Goal: Task Accomplishment & Management: Complete application form

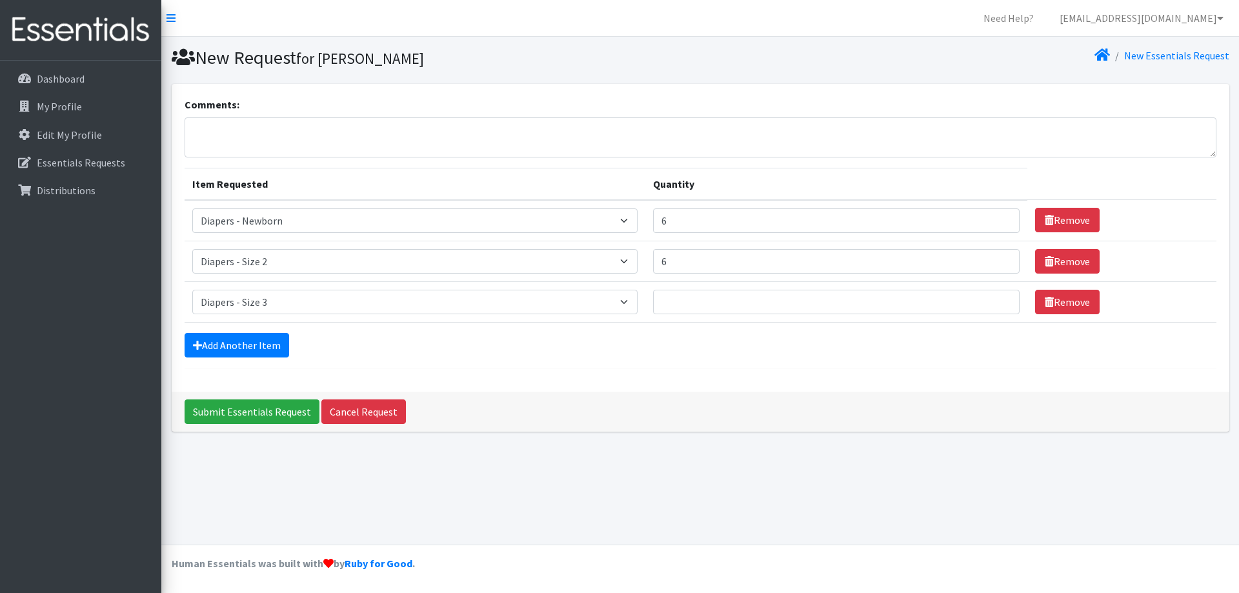
select select "94"
select select "97"
select select "98"
type input "6"
click at [251, 343] on link "Add Another Item" at bounding box center [237, 345] width 105 height 25
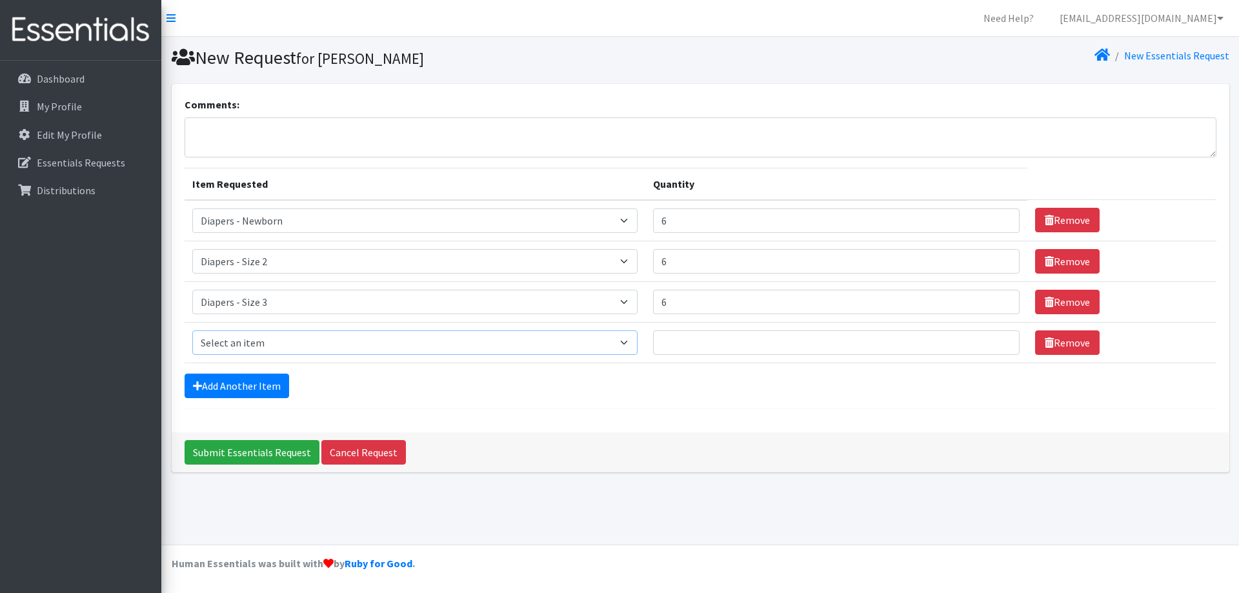
click at [259, 338] on select "Select an item Diapers - Newborn Diapers - Preemie Diapers - Size 1 Diapers - S…" at bounding box center [415, 343] width 446 height 25
select select "73"
click at [192, 331] on select "Select an item Diapers - Newborn Diapers - Preemie Diapers - Size 1 Diapers - S…" at bounding box center [415, 343] width 446 height 25
click at [707, 351] on input "Quantity" at bounding box center [836, 343] width 367 height 25
type input "6"
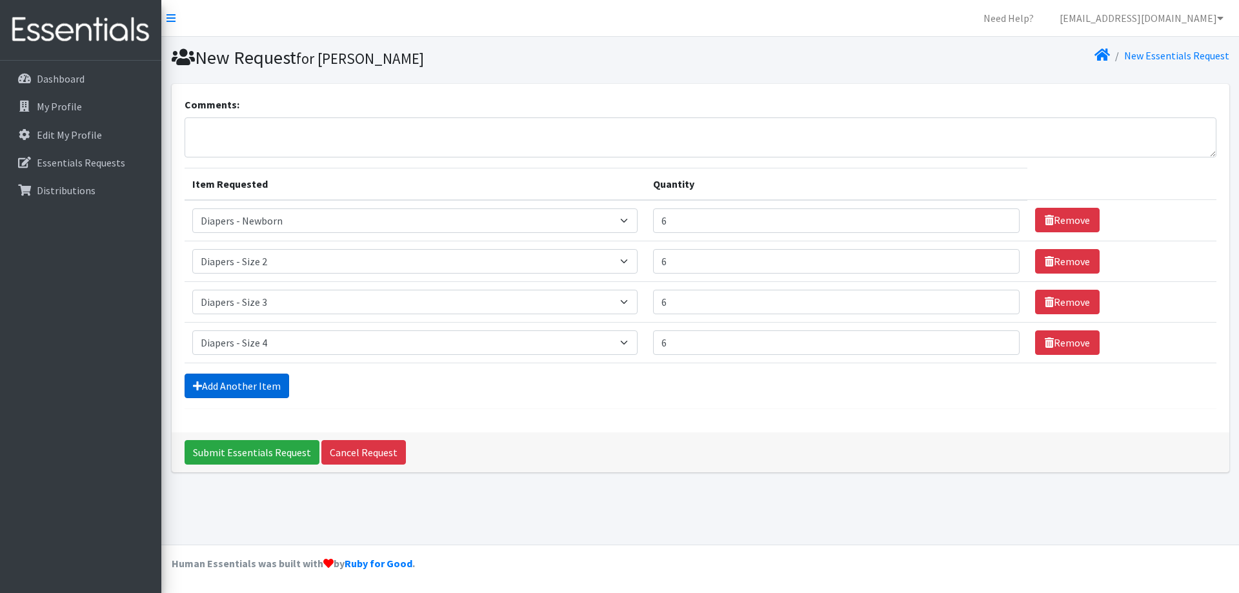
click at [261, 381] on link "Add Another Item" at bounding box center [237, 386] width 105 height 25
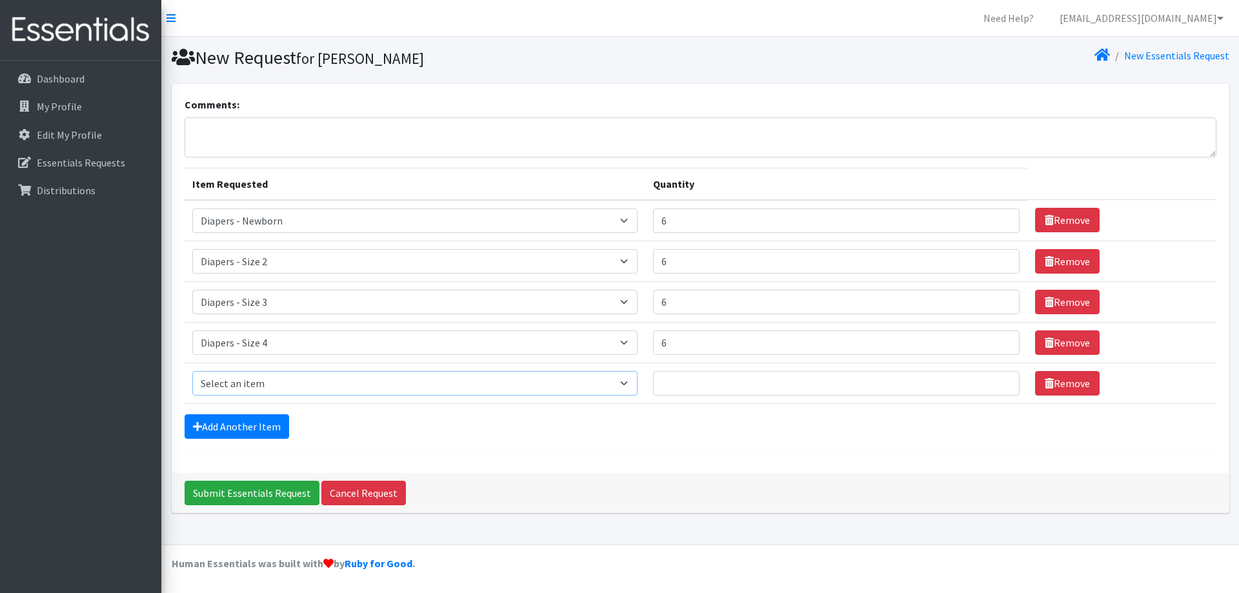
click at [263, 385] on select "Select an item Diapers - Newborn Diapers - Preemie Diapers - Size 1 Diapers - S…" at bounding box center [415, 383] width 446 height 25
select select "74"
click at [192, 371] on select "Select an item Diapers - Newborn Diapers - Preemie Diapers - Size 1 Diapers - S…" at bounding box center [415, 383] width 446 height 25
click at [687, 378] on input "Quantity" at bounding box center [836, 383] width 367 height 25
type input "6"
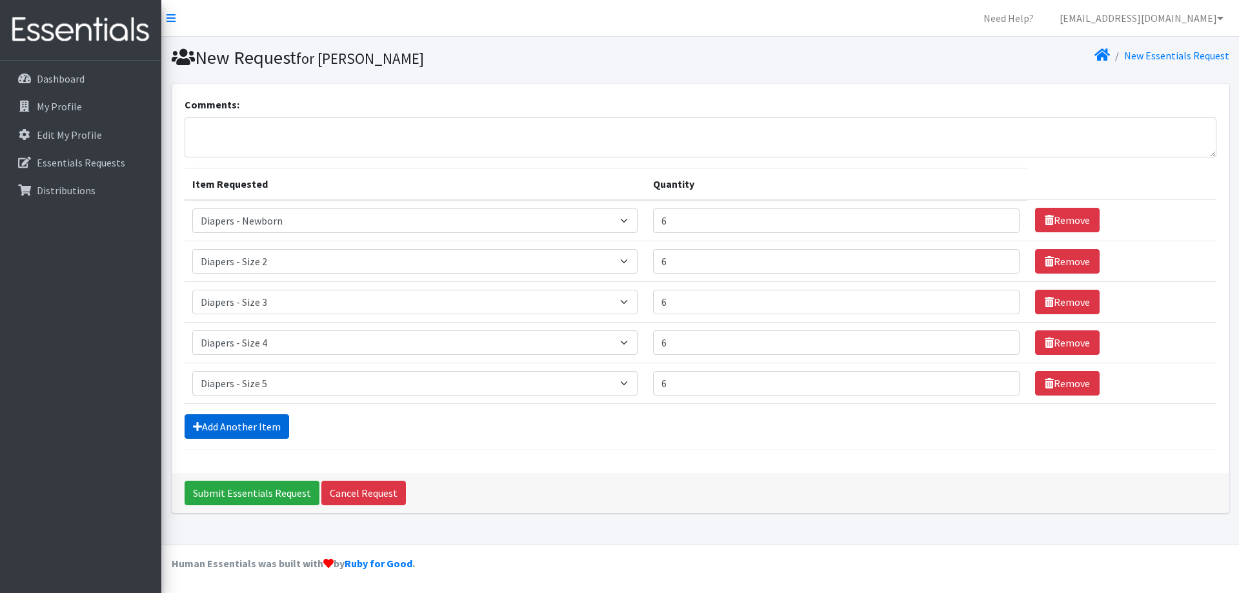
click at [252, 420] on link "Add Another Item" at bounding box center [237, 426] width 105 height 25
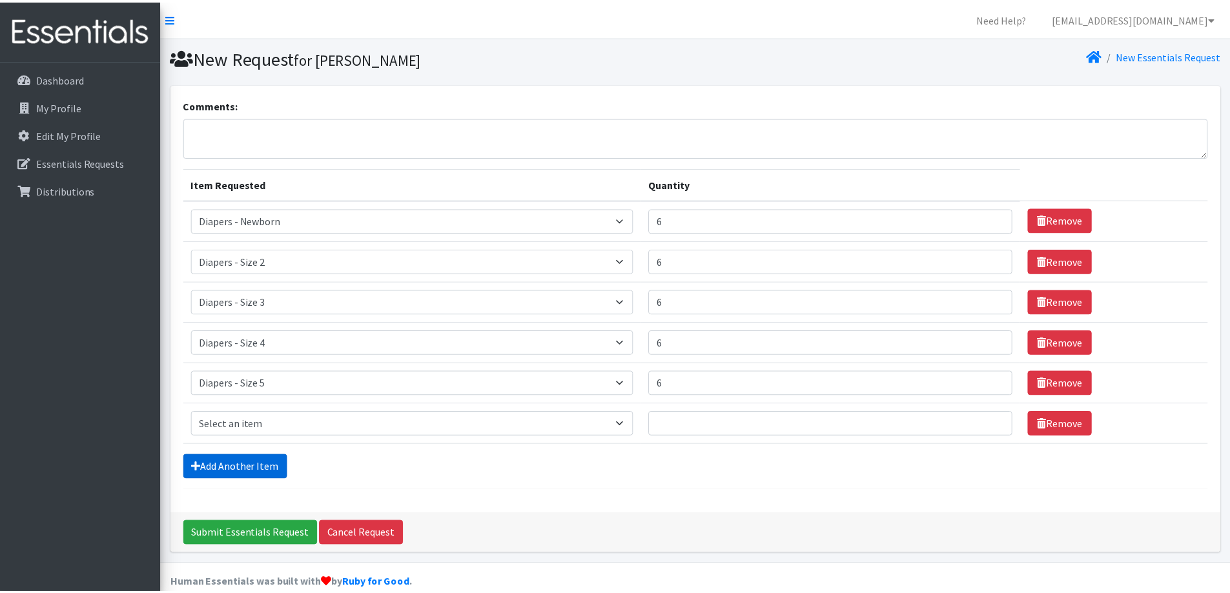
scroll to position [19, 0]
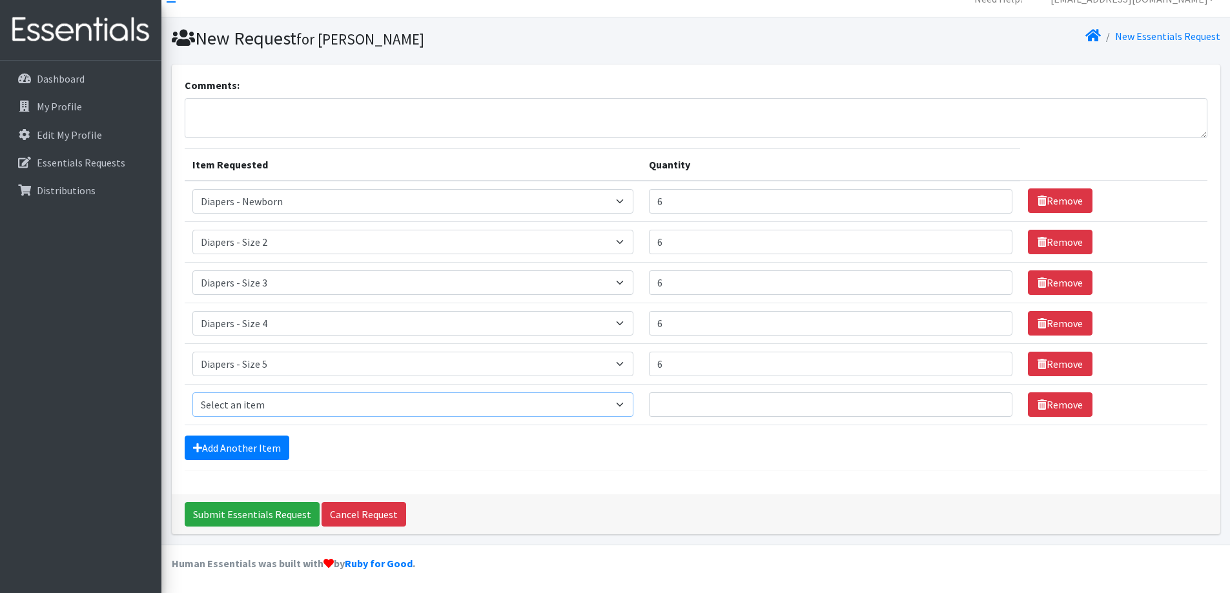
click at [264, 405] on select "Select an item Diapers - Newborn Diapers - Preemie Diapers - Size 1 Diapers - S…" at bounding box center [413, 404] width 442 height 25
select select "75"
click at [192, 392] on select "Select an item Diapers - Newborn Diapers - Preemie Diapers - Size 1 Diapers - S…" at bounding box center [413, 404] width 442 height 25
click at [715, 403] on input "Quantity" at bounding box center [830, 404] width 363 height 25
type input "6"
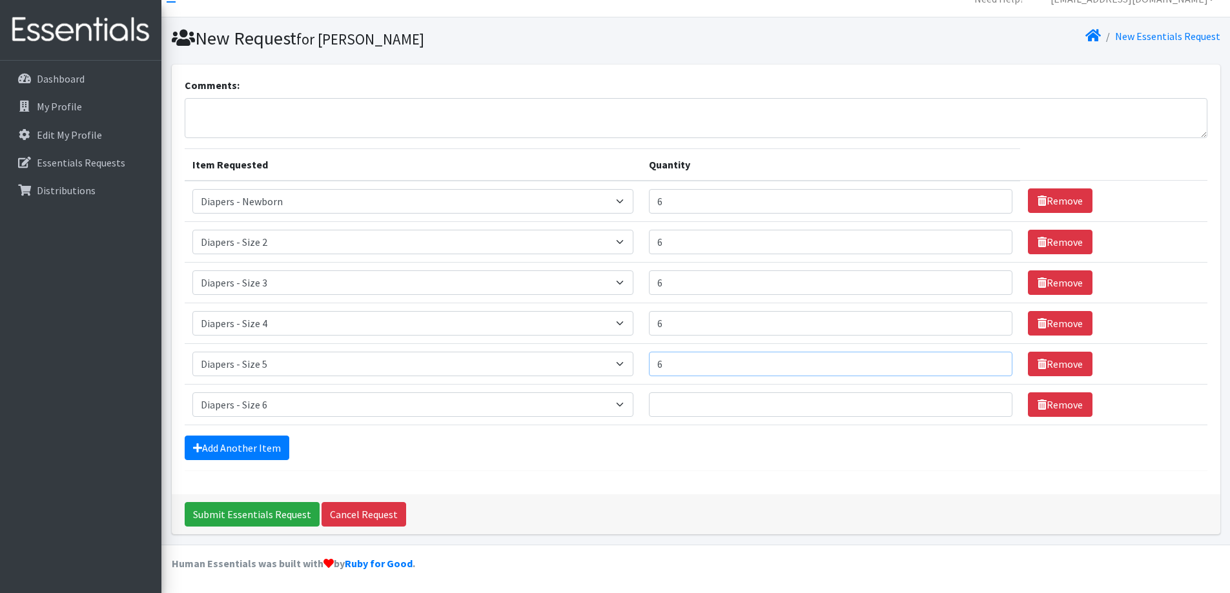
click at [709, 367] on input "6" at bounding box center [830, 364] width 363 height 25
type input "20"
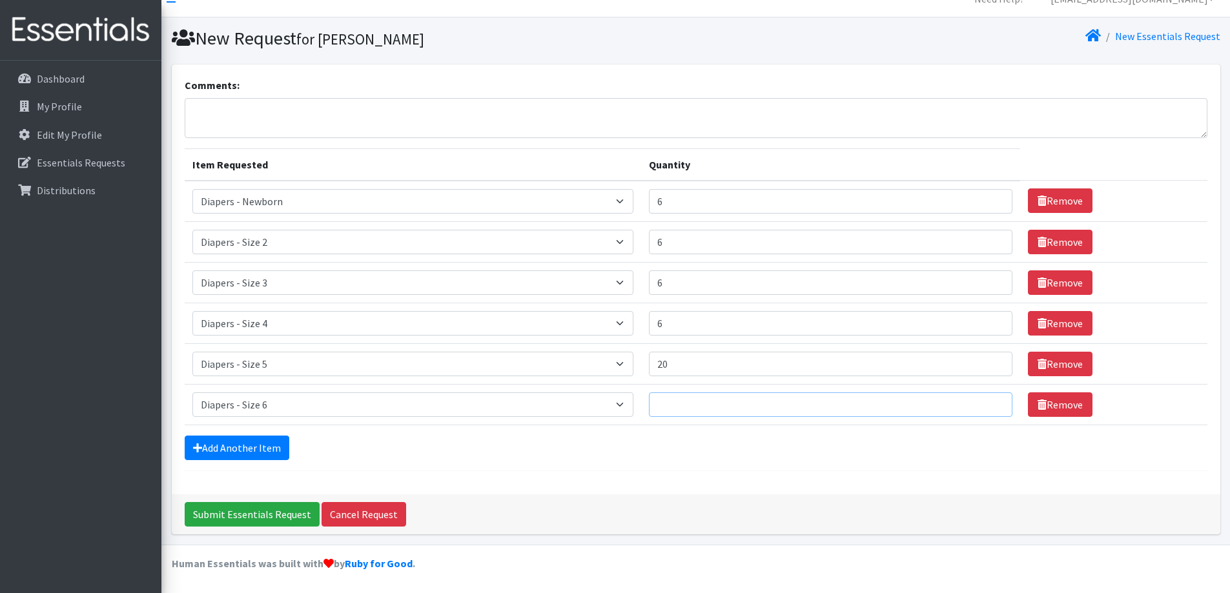
click at [717, 394] on input "Quantity" at bounding box center [830, 404] width 363 height 25
type input "10"
click at [221, 456] on link "Add Another Item" at bounding box center [237, 448] width 105 height 25
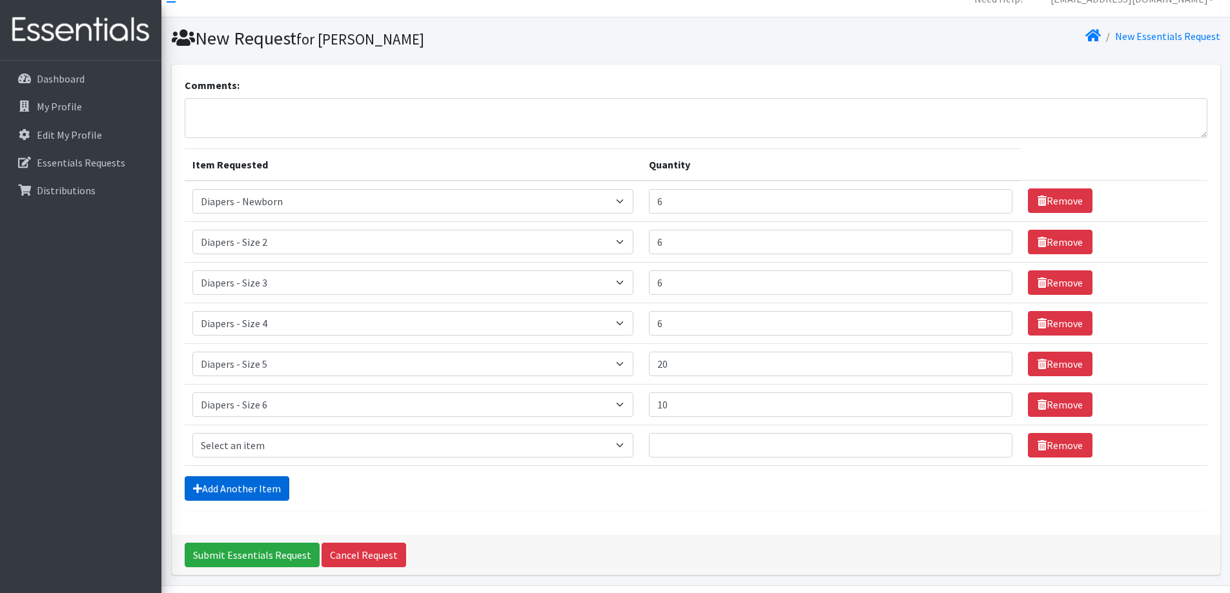
scroll to position [60, 0]
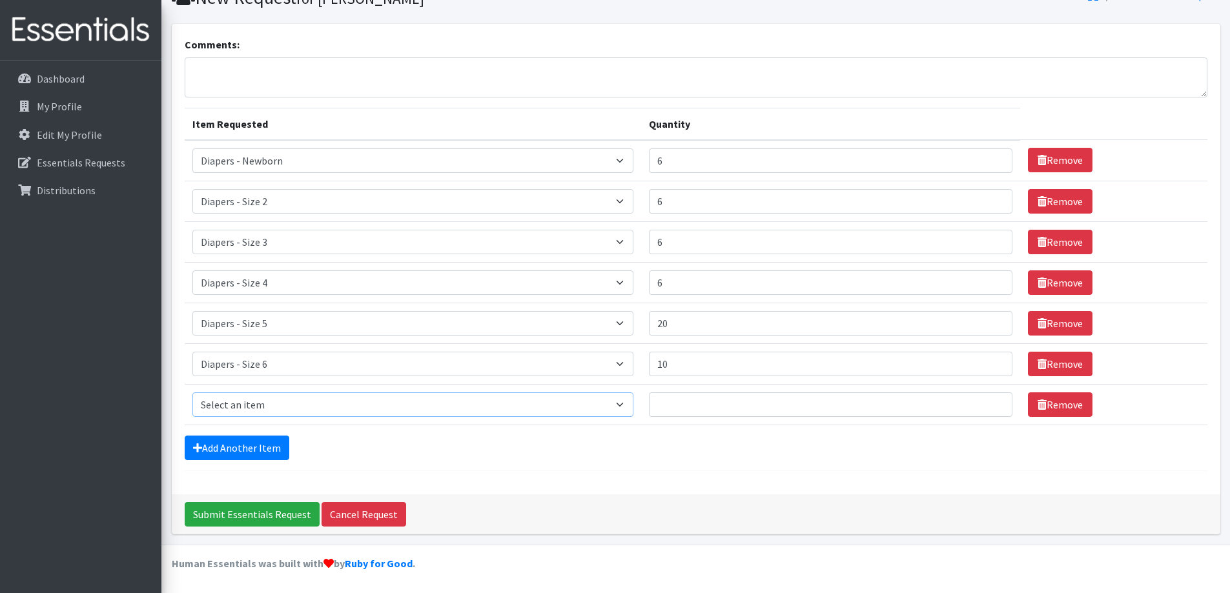
click at [255, 414] on select "Select an item Diapers - Newborn Diapers - Preemie Diapers - Size 1 Diapers - S…" at bounding box center [413, 404] width 442 height 25
select select "15080"
click at [192, 392] on select "Select an item Diapers - Newborn Diapers - Preemie Diapers - Size 1 Diapers - S…" at bounding box center [413, 404] width 442 height 25
click at [689, 400] on input "Quantity" at bounding box center [830, 404] width 363 height 25
type input "4"
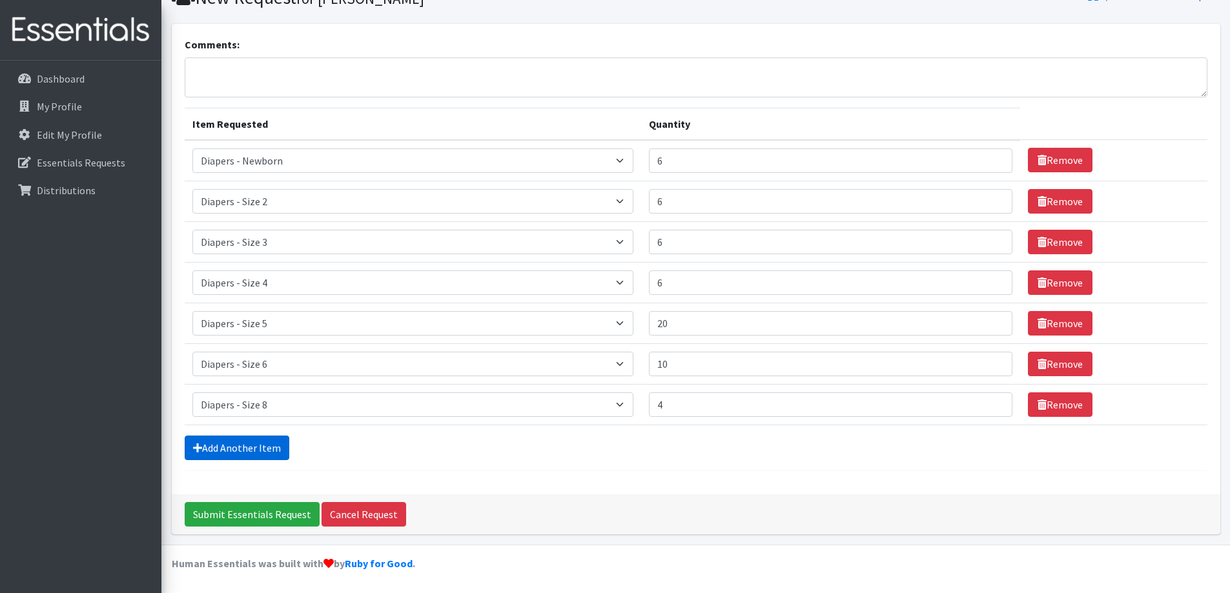
click at [223, 447] on link "Add Another Item" at bounding box center [237, 448] width 105 height 25
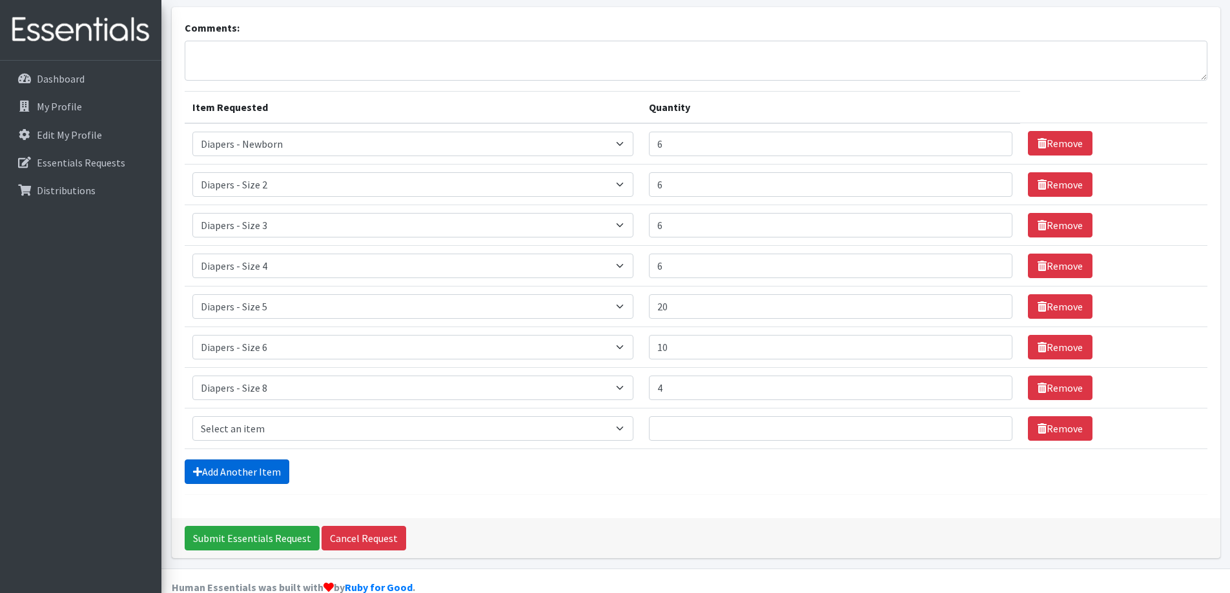
scroll to position [101, 0]
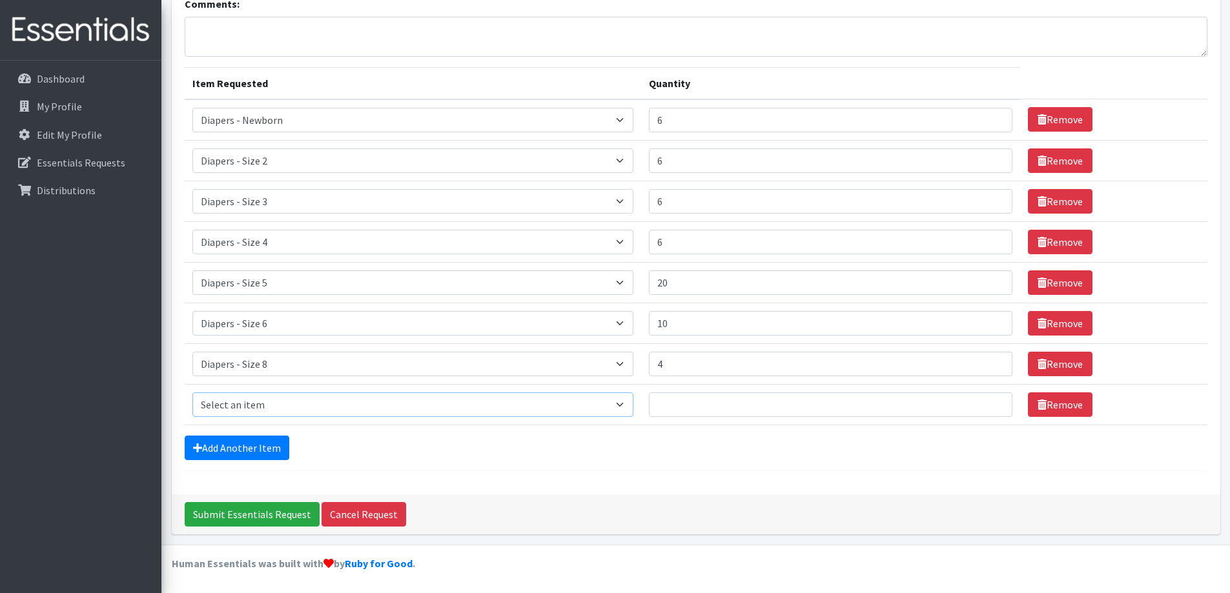
click at [252, 411] on select "Select an item Diapers - Newborn Diapers - Preemie Diapers - Size 1 Diapers - S…" at bounding box center [413, 404] width 442 height 25
select select "78"
click at [192, 392] on select "Select an item Diapers - Newborn Diapers - Preemie Diapers - Size 1 Diapers - S…" at bounding box center [413, 404] width 442 height 25
click at [700, 399] on input "Quantity" at bounding box center [830, 404] width 363 height 25
type input "20"
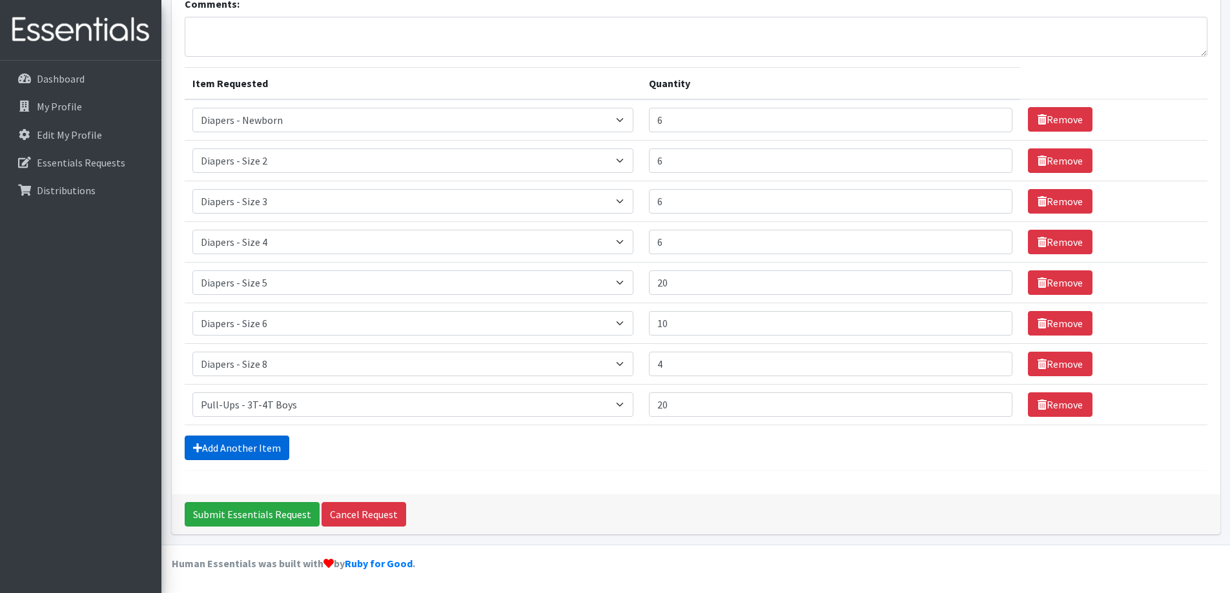
click at [283, 451] on link "Add Another Item" at bounding box center [237, 448] width 105 height 25
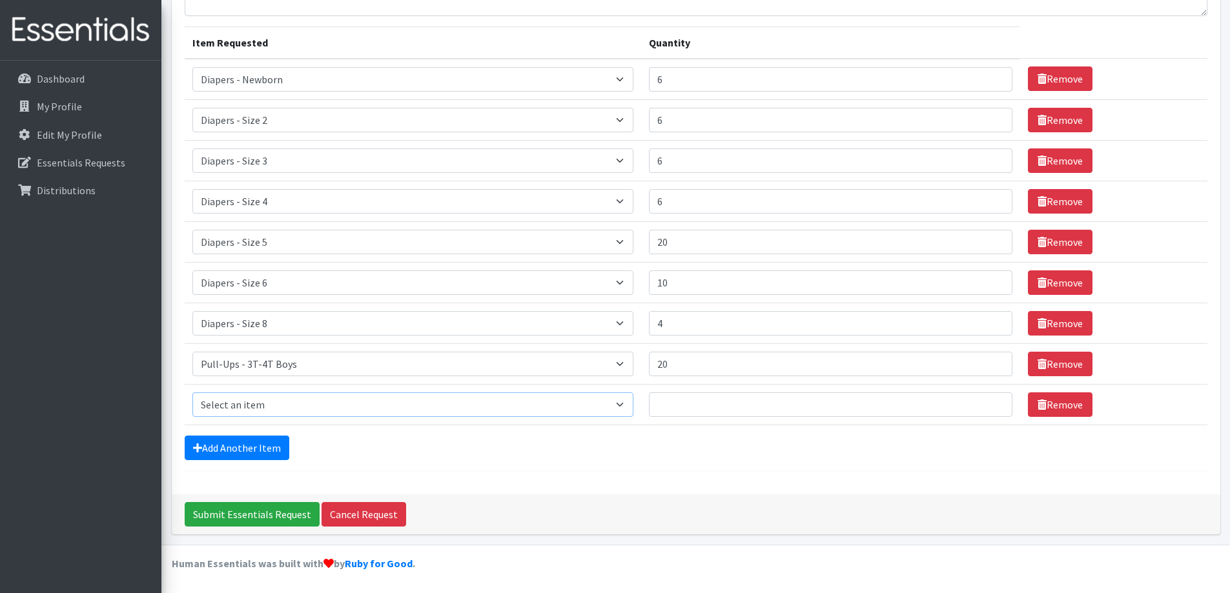
click at [314, 409] on select "Select an item Diapers - Newborn Diapers - Preemie Diapers - Size 1 Diapers - S…" at bounding box center [413, 404] width 442 height 25
select select "4021"
click at [192, 392] on select "Select an item Diapers - Newborn Diapers - Preemie Diapers - Size 1 Diapers - S…" at bounding box center [413, 404] width 442 height 25
click at [688, 404] on input "Quantity" at bounding box center [830, 404] width 363 height 25
click at [992, 402] on input "1" at bounding box center [830, 404] width 363 height 25
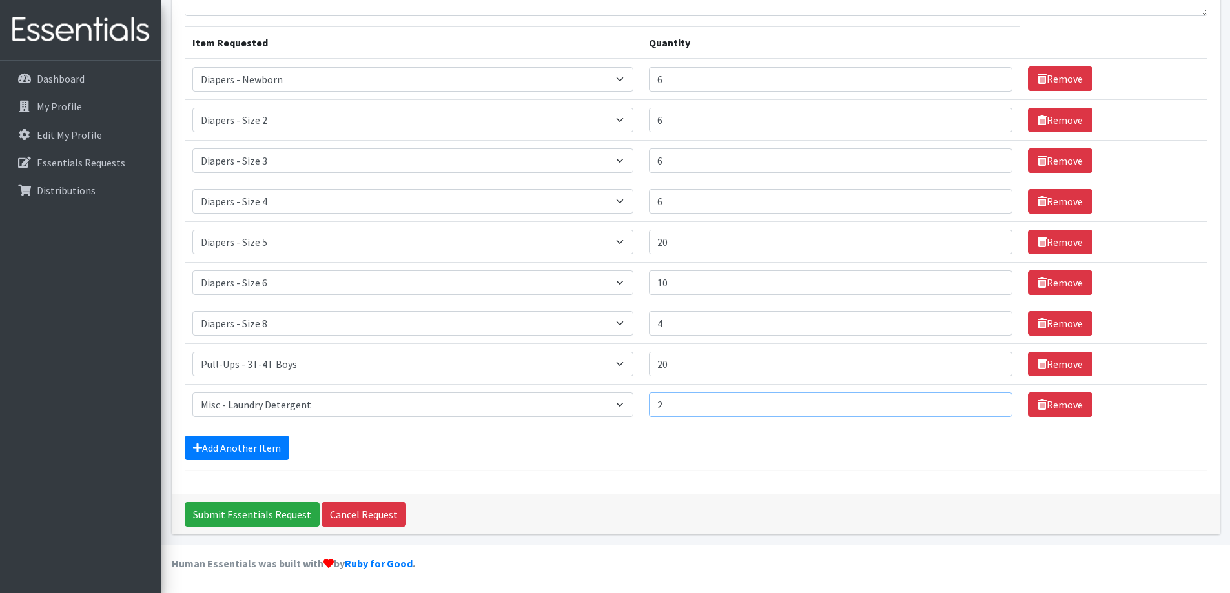
click at [992, 402] on input "2" at bounding box center [830, 404] width 363 height 25
click at [992, 402] on input "3" at bounding box center [830, 404] width 363 height 25
click at [992, 402] on input "4" at bounding box center [830, 404] width 363 height 25
type input "5"
click at [992, 402] on input "5" at bounding box center [830, 404] width 363 height 25
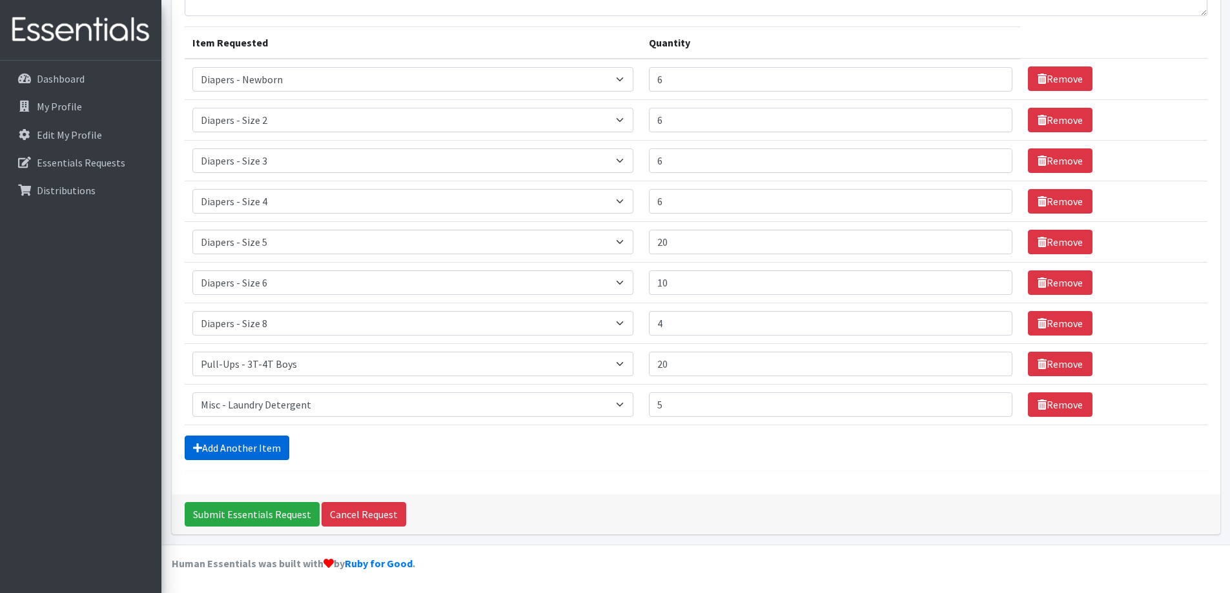
click at [258, 444] on link "Add Another Item" at bounding box center [237, 448] width 105 height 25
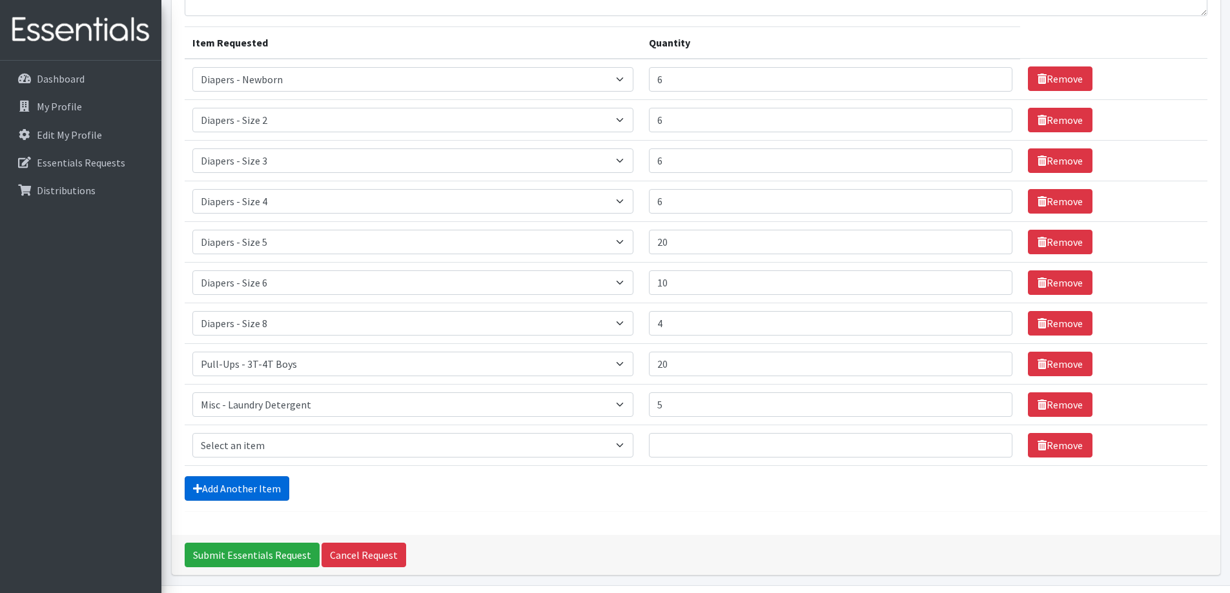
scroll to position [182, 0]
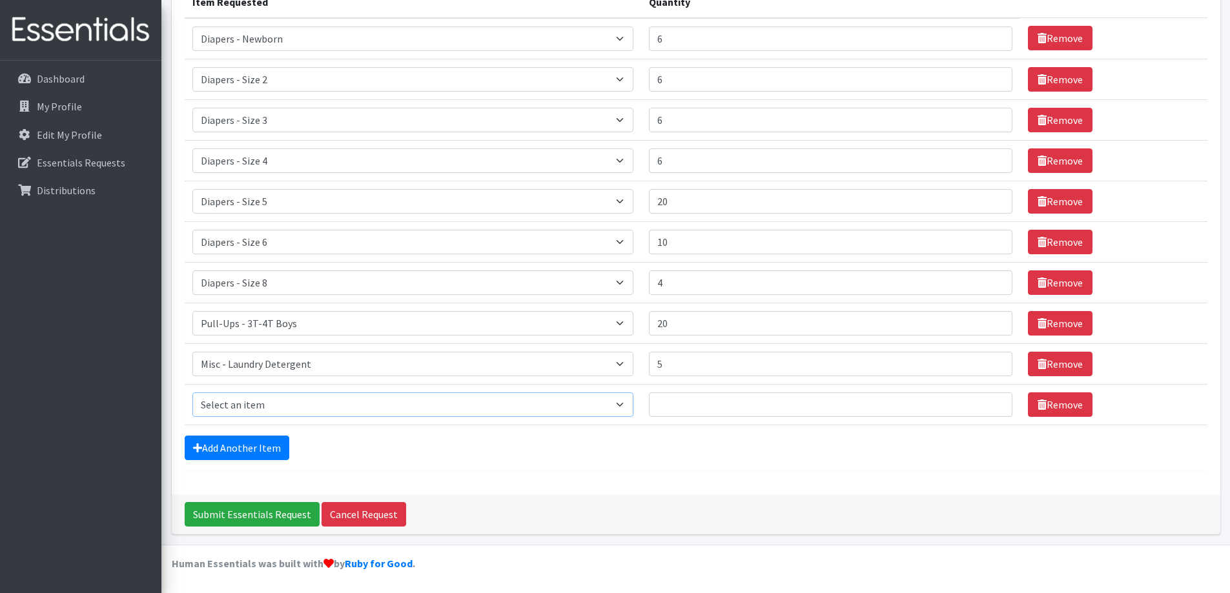
click at [323, 405] on select "Select an item Diapers - Newborn Diapers - Preemie Diapers - Size 1 Diapers - S…" at bounding box center [413, 404] width 442 height 25
select select "1623"
click at [192, 392] on select "Select an item Diapers - Newborn Diapers - Preemie Diapers - Size 1 Diapers - S…" at bounding box center [413, 404] width 442 height 25
click at [697, 405] on input "Quantity" at bounding box center [830, 404] width 363 height 25
type input "4"
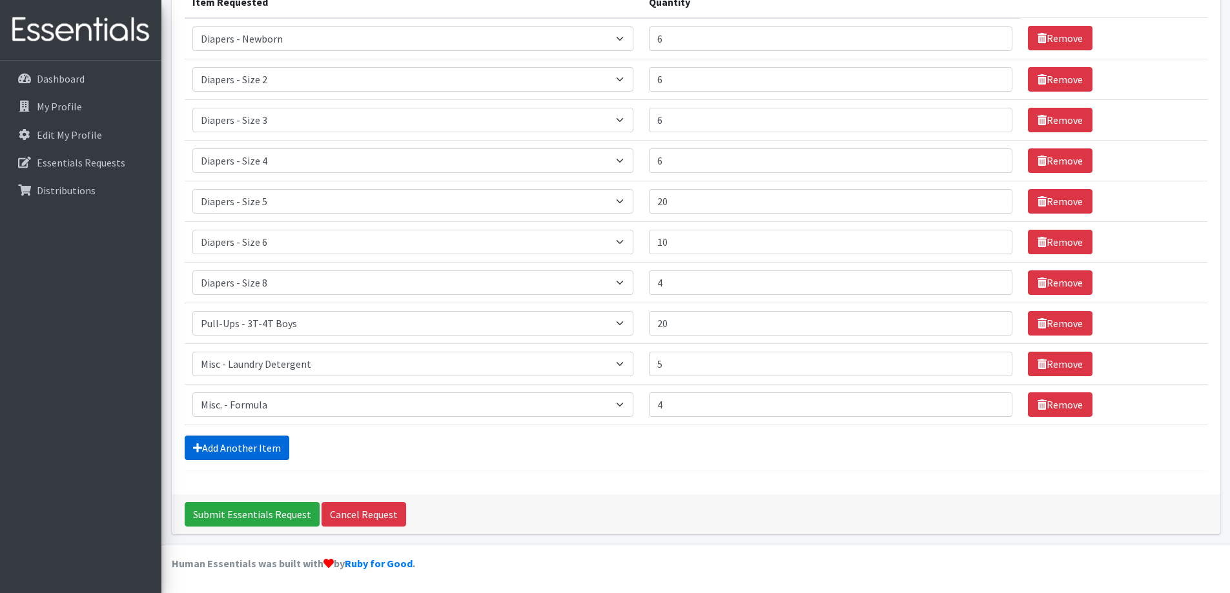
click at [212, 444] on link "Add Another Item" at bounding box center [237, 448] width 105 height 25
click at [258, 402] on select "Select an item Diapers - Newborn Diapers - Preemie Diapers - Size 1 Diapers - S…" at bounding box center [413, 404] width 442 height 25
select select "14367"
click at [192, 392] on select "Select an item Diapers - Newborn Diapers - Preemie Diapers - Size 1 Diapers - S…" at bounding box center [413, 404] width 442 height 25
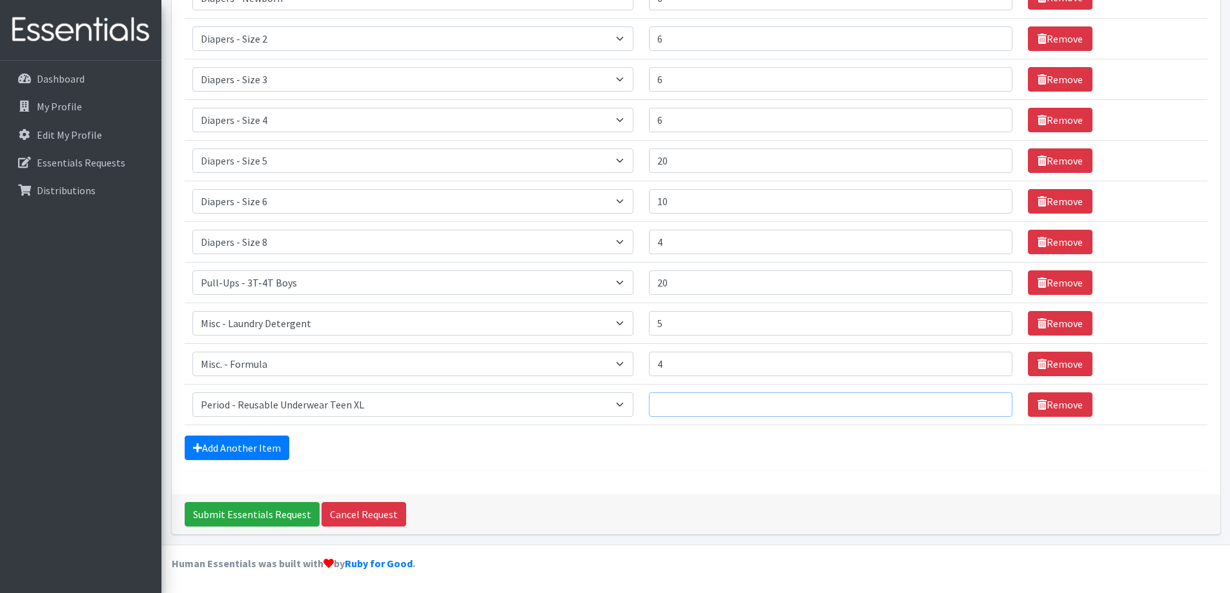
click at [726, 407] on input "Quantity" at bounding box center [830, 404] width 363 height 25
type input "5"
click at [344, 407] on select "Select an item Diapers - Newborn Diapers - Preemie Diapers - Size 1 Diapers - S…" at bounding box center [413, 404] width 442 height 25
select select "9066"
click at [192, 392] on select "Select an item Diapers - Newborn Diapers - Preemie Diapers - Size 1 Diapers - S…" at bounding box center [413, 404] width 442 height 25
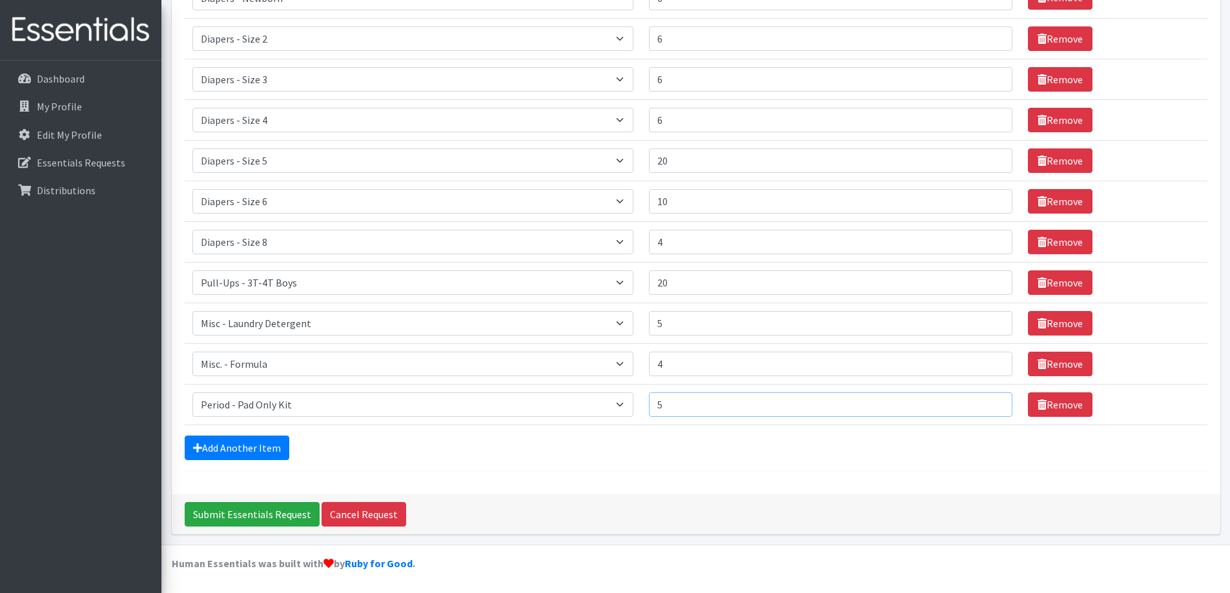
click at [698, 407] on input "5" at bounding box center [830, 404] width 363 height 25
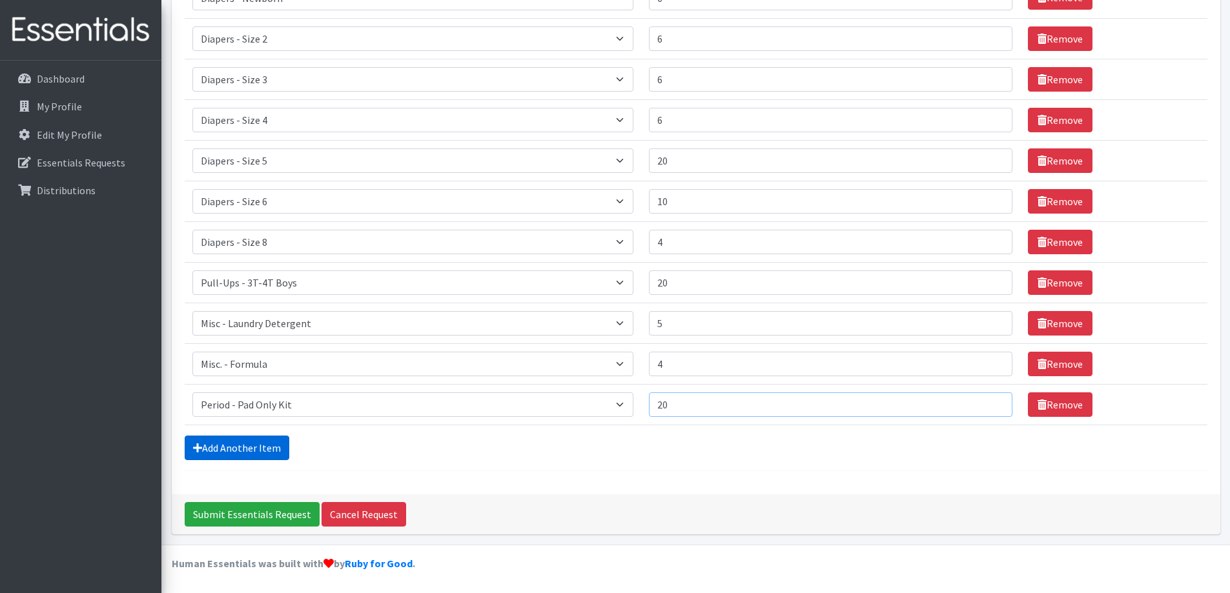
type input "20"
click at [252, 443] on link "Add Another Item" at bounding box center [237, 448] width 105 height 25
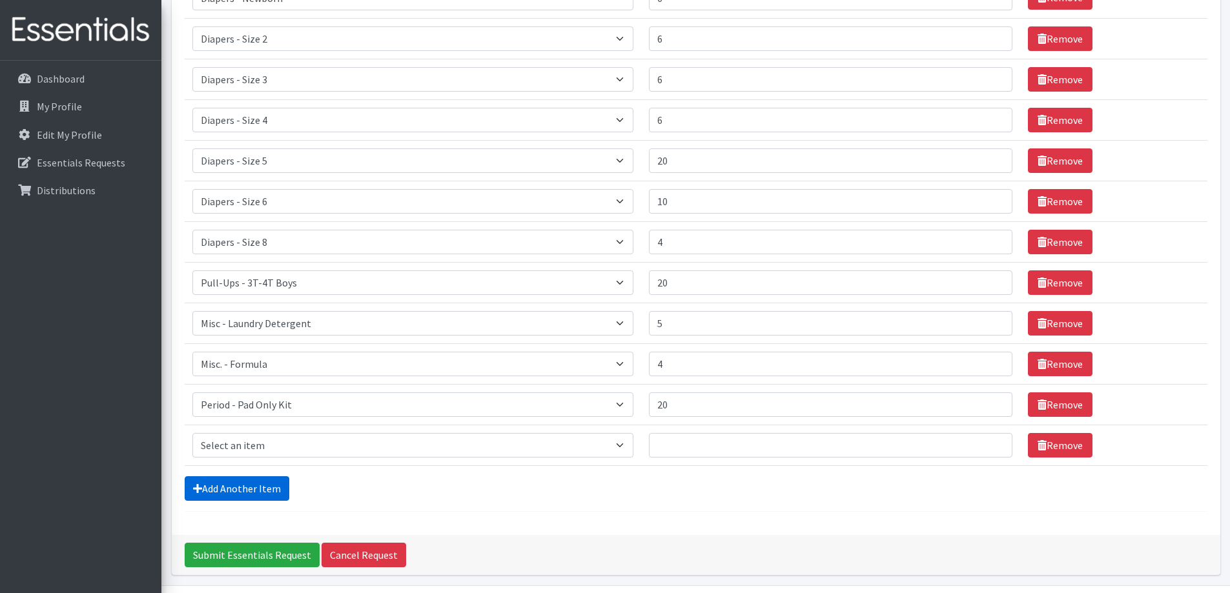
scroll to position [263, 0]
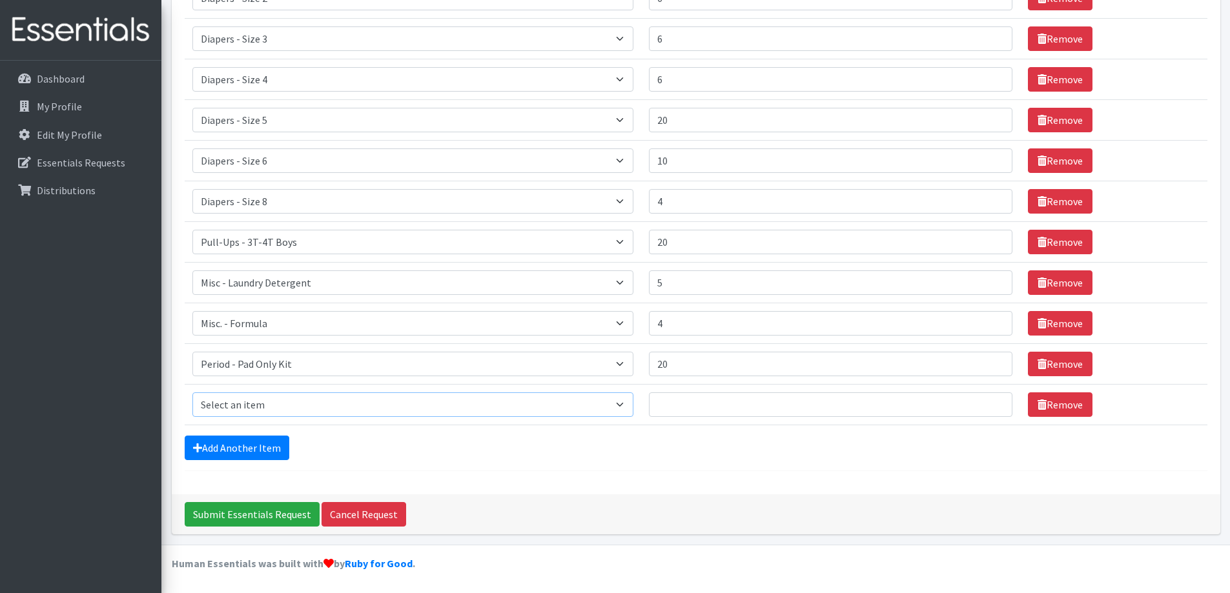
click at [275, 405] on select "Select an item Diapers - Newborn Diapers - Preemie Diapers - Size 1 Diapers - S…" at bounding box center [413, 404] width 442 height 25
select select "9067"
click at [192, 392] on select "Select an item Diapers - Newborn Diapers - Preemie Diapers - Size 1 Diapers - S…" at bounding box center [413, 404] width 442 height 25
click at [733, 403] on input "Quantity" at bounding box center [830, 404] width 363 height 25
type input "20"
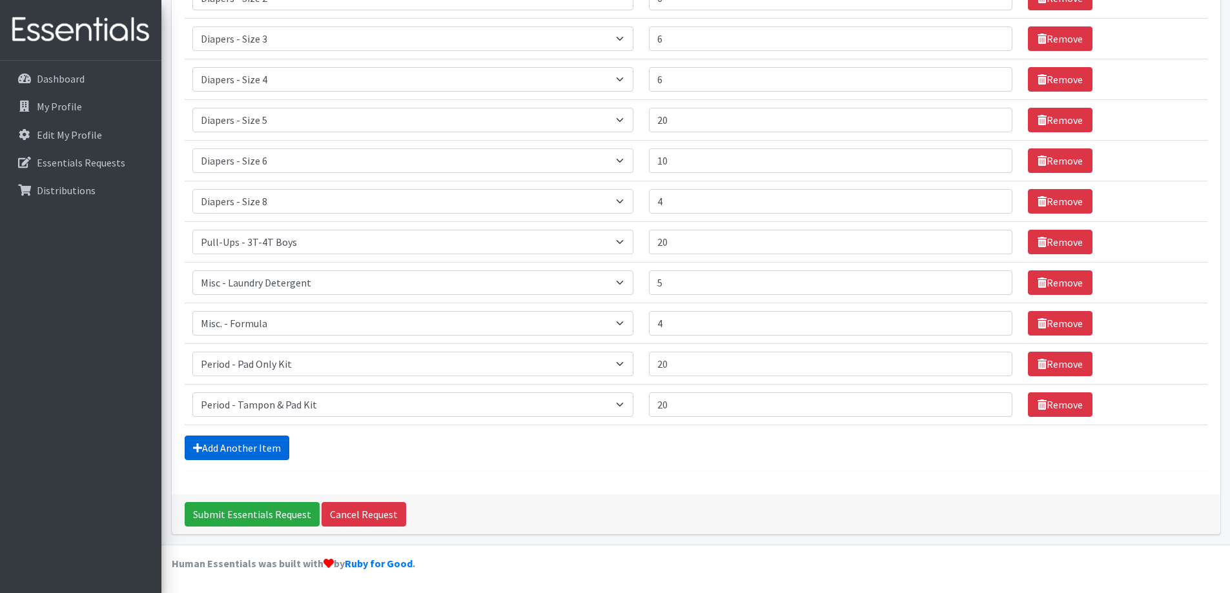
click at [239, 454] on link "Add Another Item" at bounding box center [237, 448] width 105 height 25
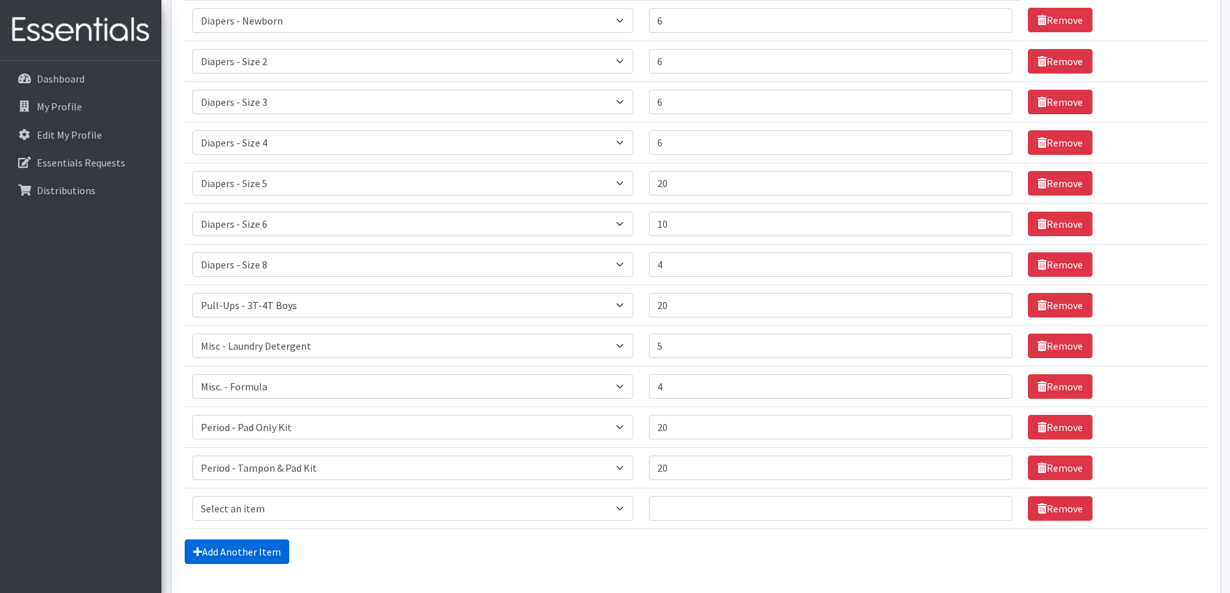
scroll to position [304, 0]
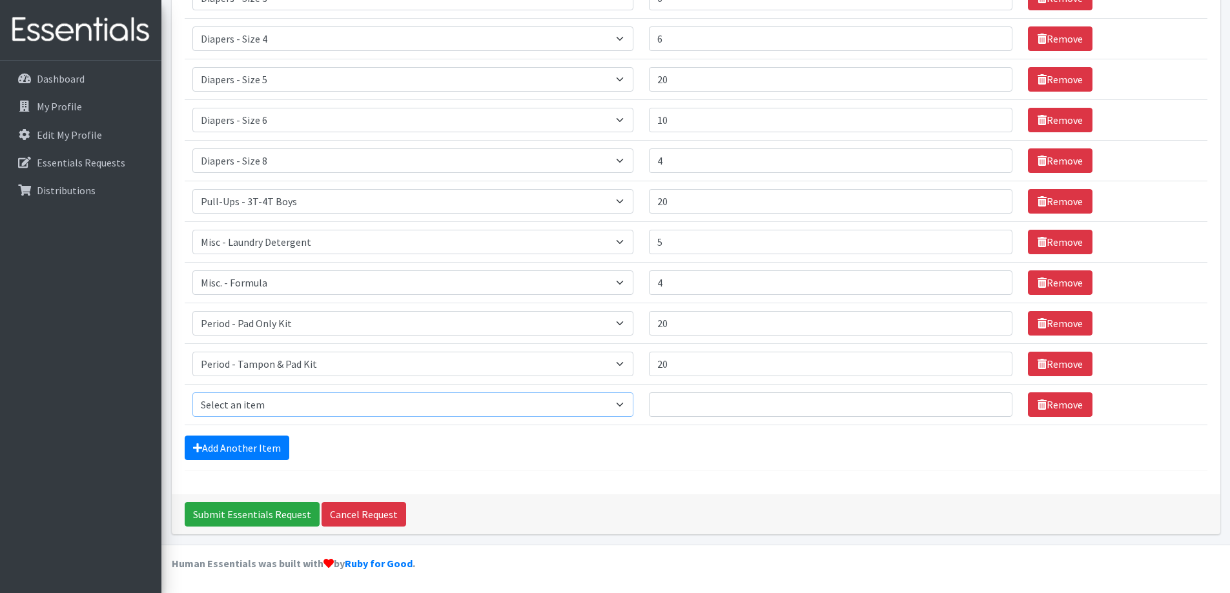
click at [256, 415] on select "Select an item Diapers - Newborn Diapers - Preemie Diapers - Size 1 Diapers - S…" at bounding box center [413, 404] width 442 height 25
select select "12107"
click at [192, 392] on select "Select an item Diapers - Newborn Diapers - Preemie Diapers - Size 1 Diapers - S…" at bounding box center [413, 404] width 442 height 25
click at [751, 398] on input "Quantity" at bounding box center [830, 404] width 363 height 25
type input "5"
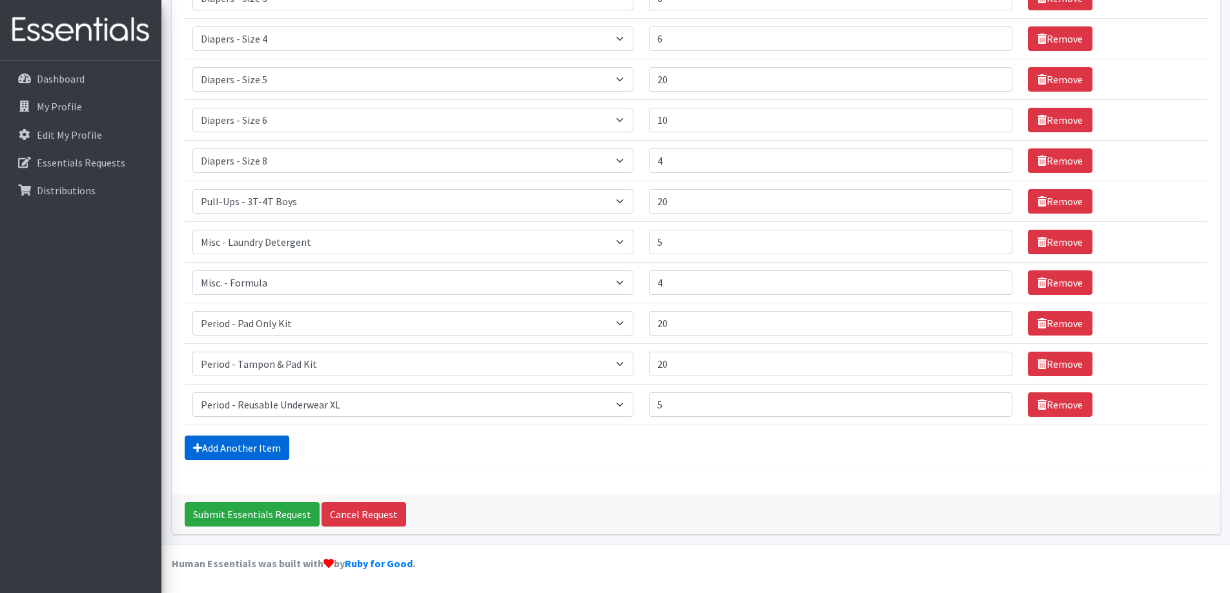
click at [261, 443] on link "Add Another Item" at bounding box center [237, 448] width 105 height 25
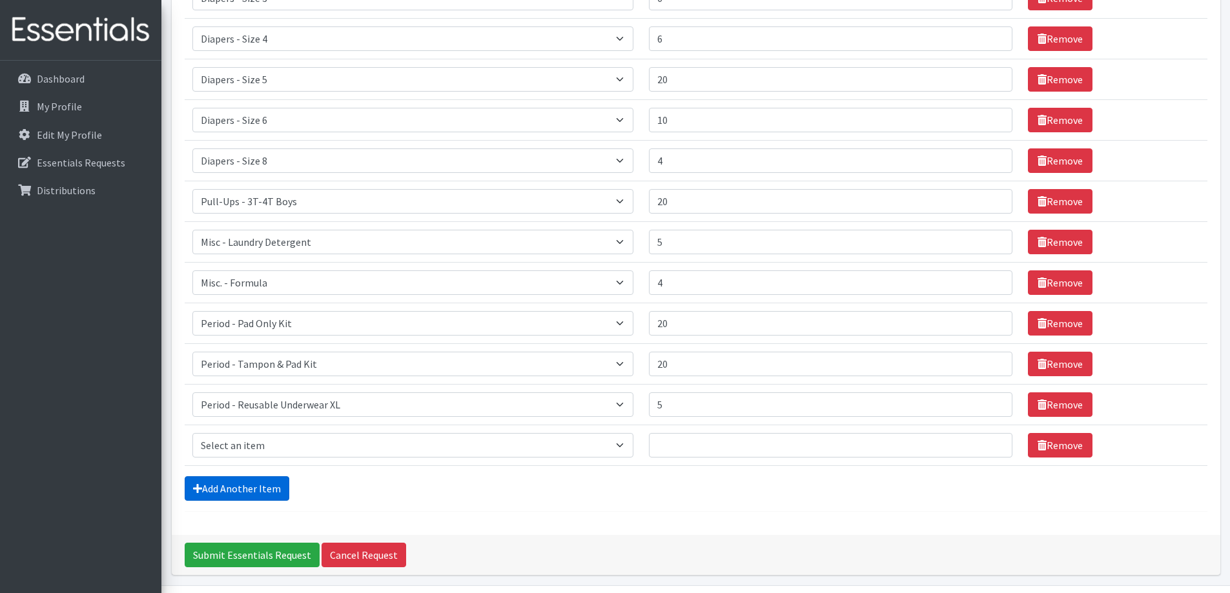
scroll to position [345, 0]
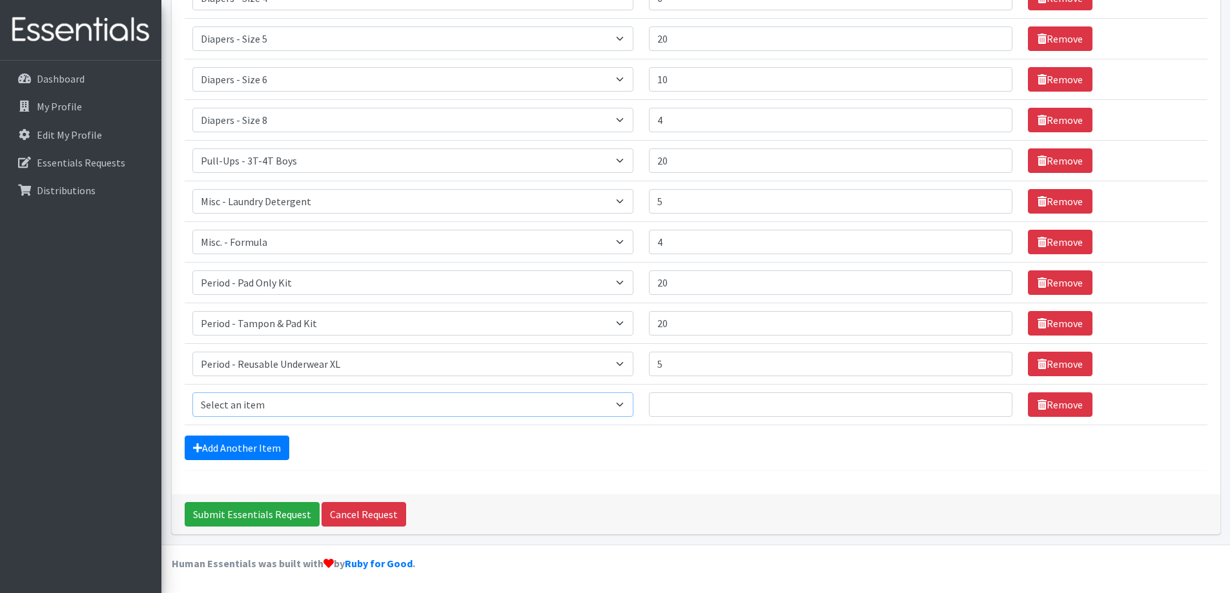
click at [267, 407] on select "Select an item Diapers - Newborn Diapers - Preemie Diapers - Size 1 Diapers - S…" at bounding box center [413, 404] width 442 height 25
click at [699, 449] on div "Add Another Item" at bounding box center [696, 448] width 1023 height 25
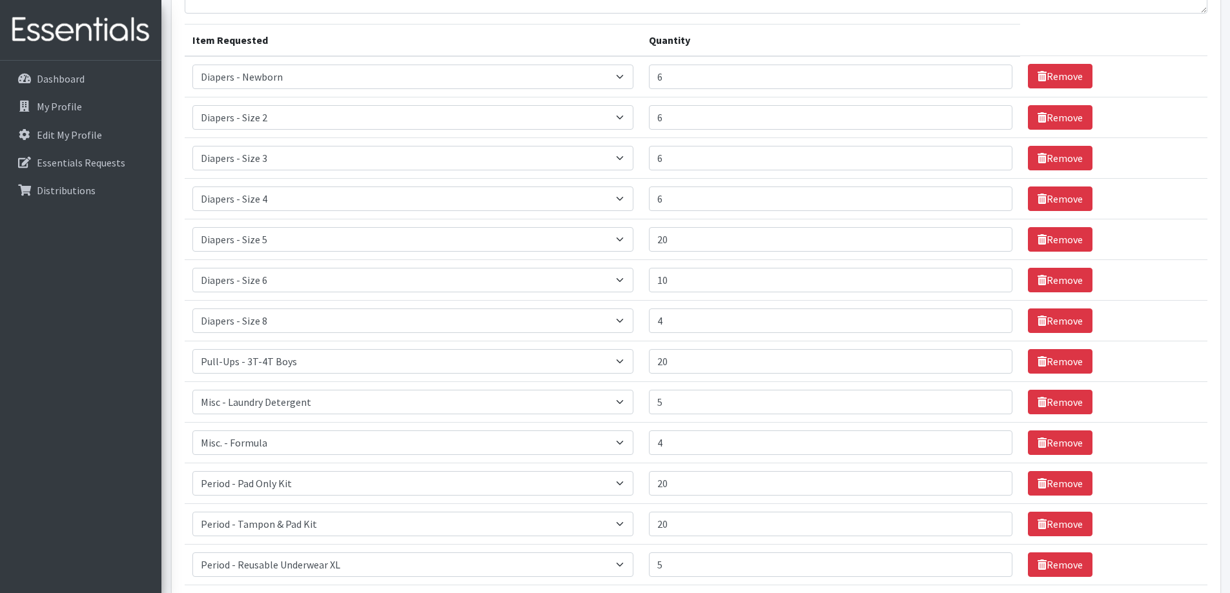
scroll to position [0, 0]
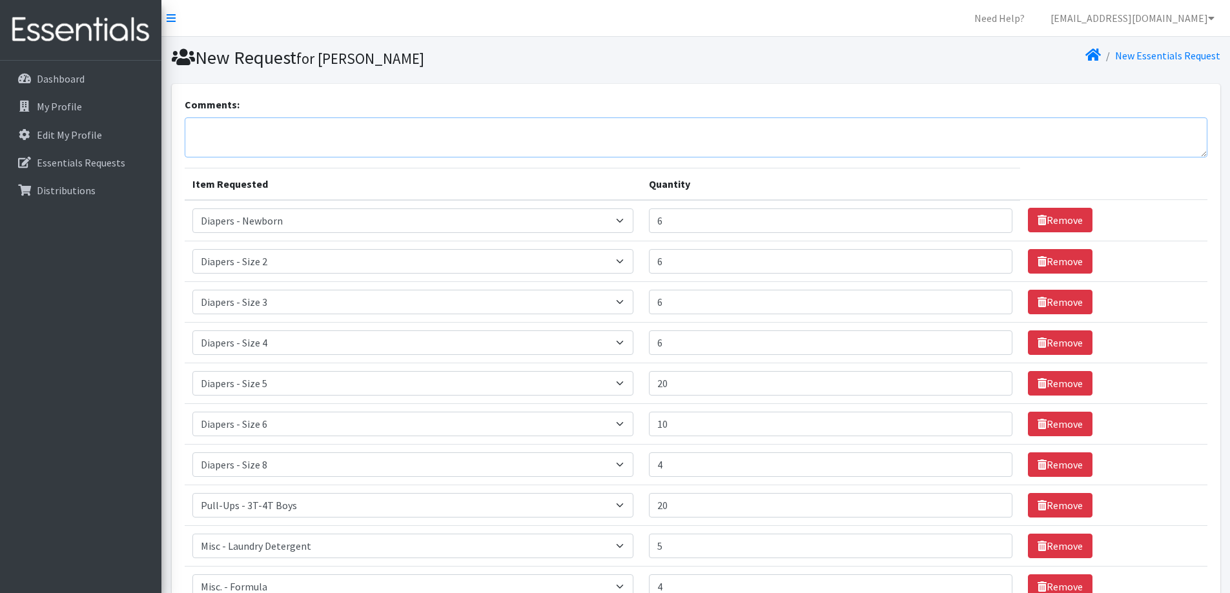
click at [266, 130] on textarea "Comments:" at bounding box center [696, 137] width 1023 height 40
type textarea "F"
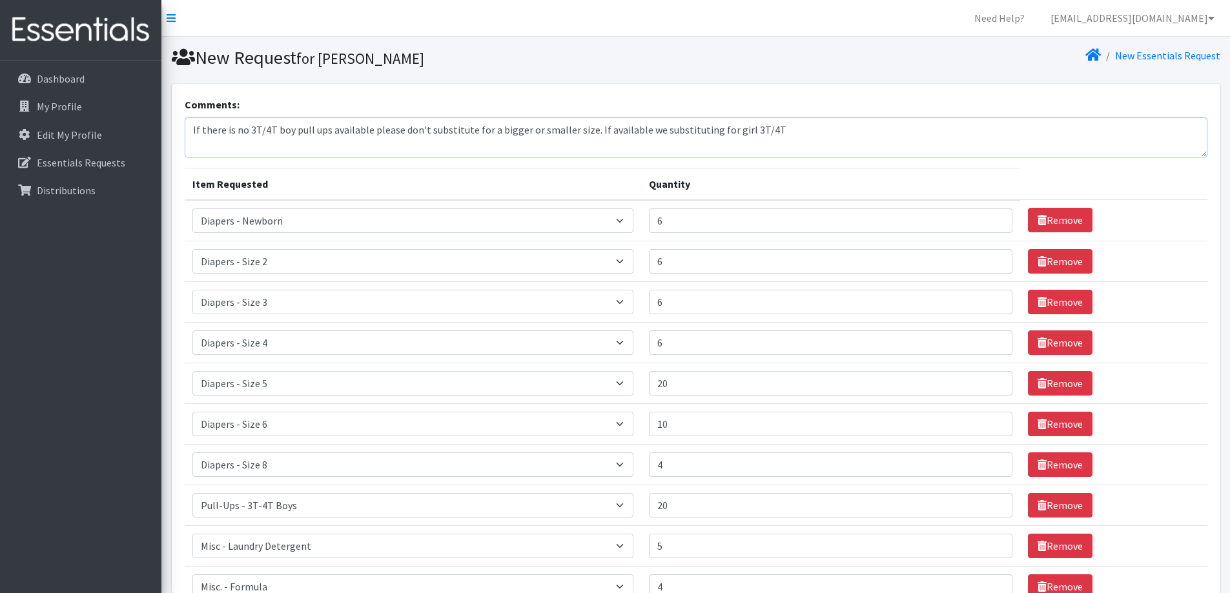
click at [637, 130] on textarea "If there is no 3T/4T boy pull ups available please don't substitute for a bigge…" at bounding box center [696, 137] width 1023 height 40
click at [762, 129] on textarea "If there is no 3T/4T boy pull ups available please don't substitute for a bigge…" at bounding box center [696, 137] width 1023 height 40
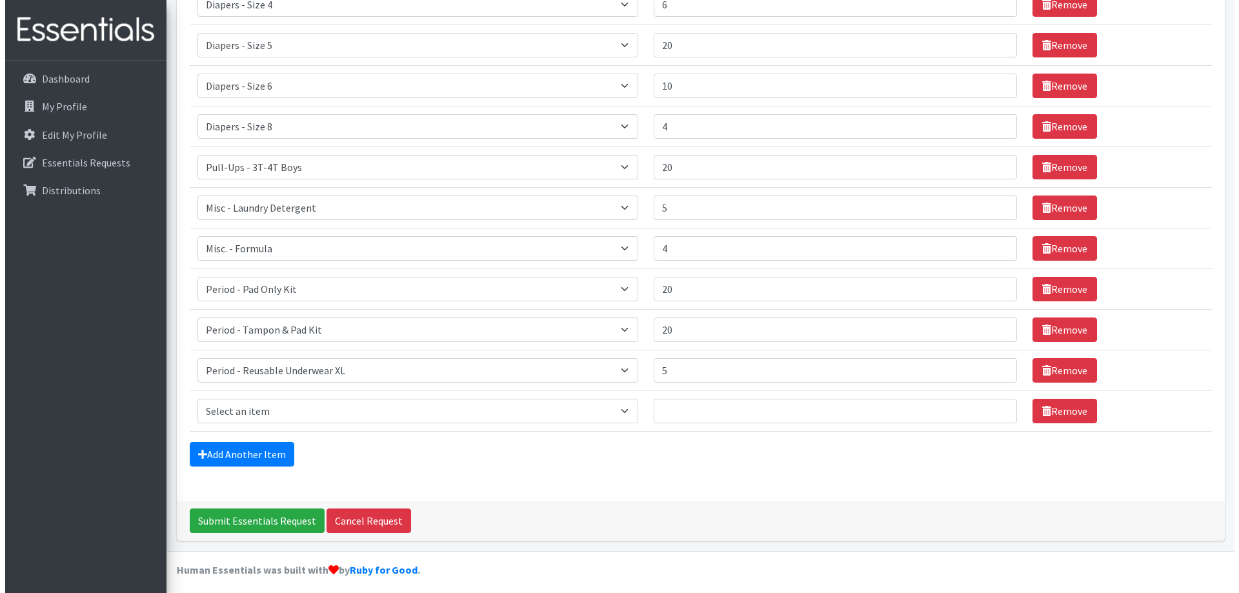
scroll to position [345, 0]
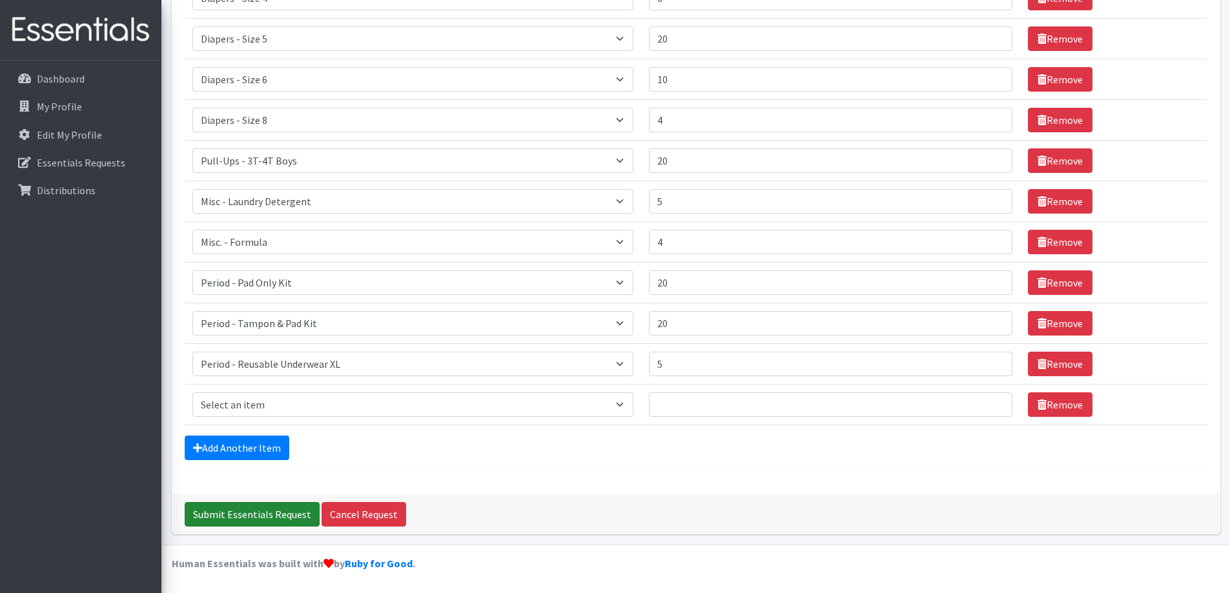
type textarea "If there is no 3T/4T boy pull ups available please don't substitute for a bigge…"
click at [245, 511] on input "Submit Essentials Request" at bounding box center [252, 514] width 135 height 25
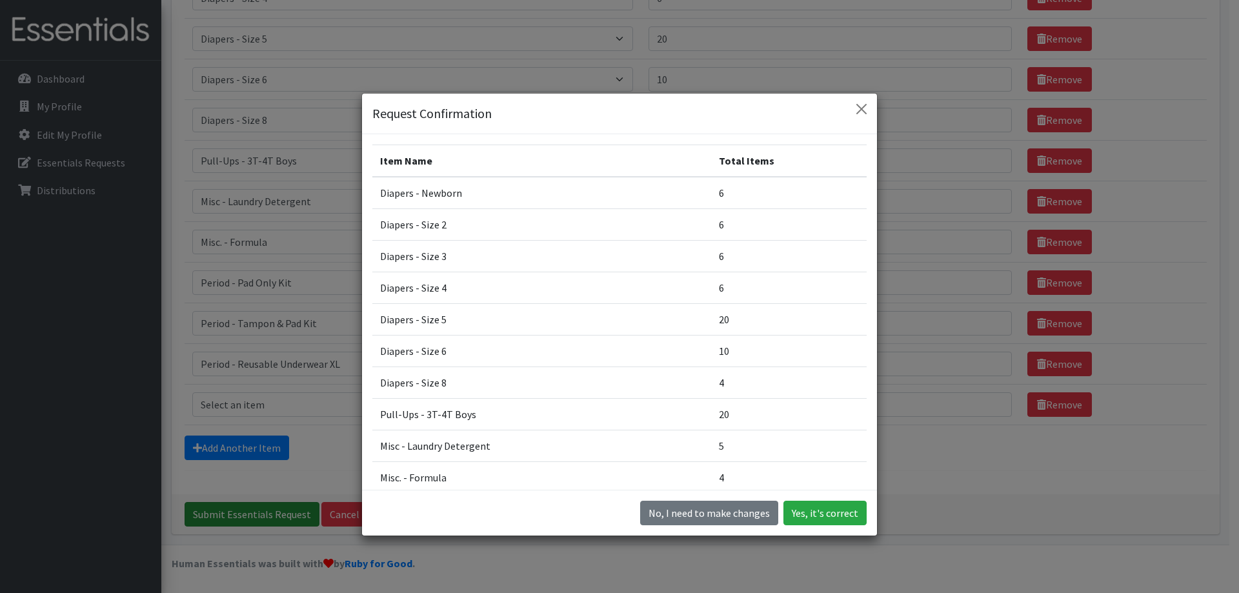
click at [247, 510] on div "Request Confirmation Item Name Total Items Diapers - Newborn 6 Diapers - Size 2…" at bounding box center [619, 296] width 1239 height 593
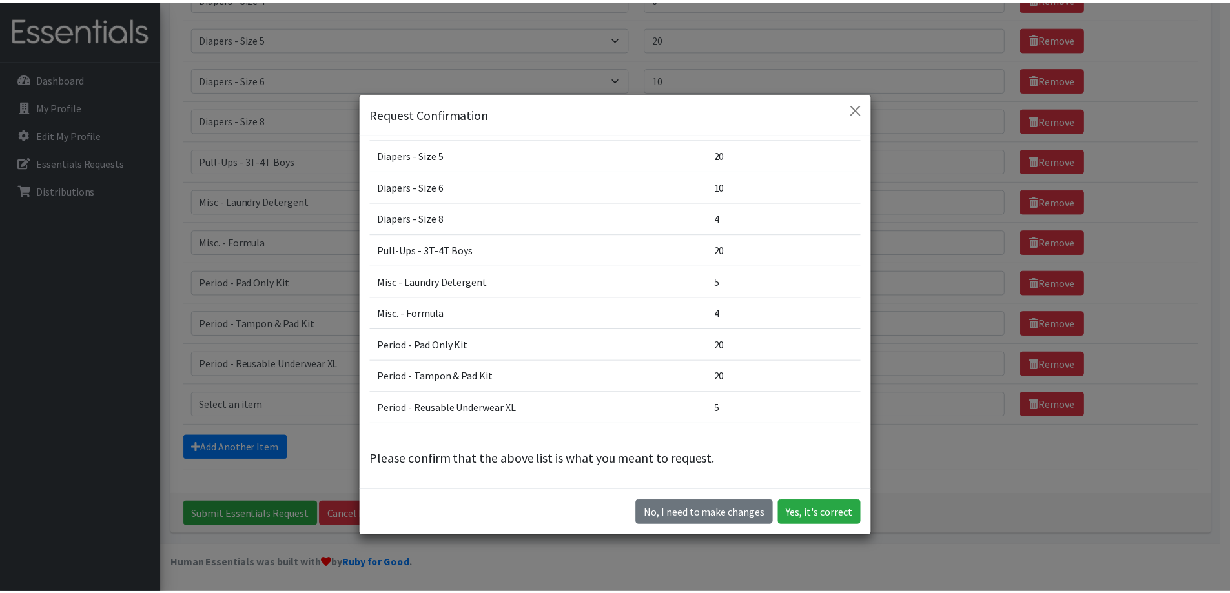
scroll to position [36, 0]
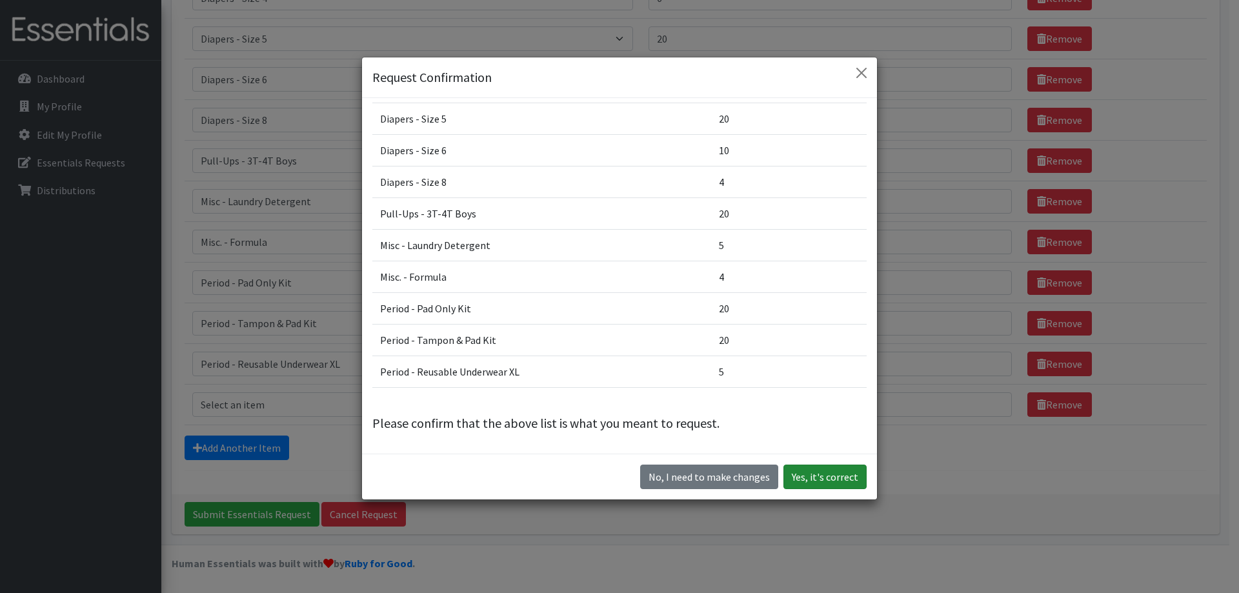
click at [845, 478] on button "Yes, it's correct" at bounding box center [825, 477] width 83 height 25
